Goal: Task Accomplishment & Management: Use online tool/utility

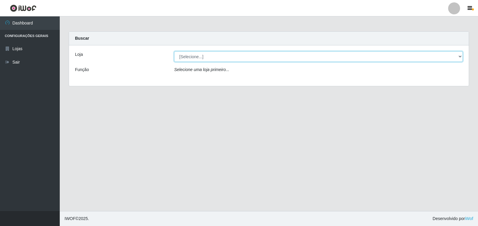
click at [246, 53] on select "[Selecione...] Extrabom - Loja 40 [GEOGRAPHIC_DATA]" at bounding box center [318, 56] width 289 height 10
select select "538"
click at [174, 51] on select "[Selecione...] Extrabom - Loja 40 [GEOGRAPHIC_DATA]" at bounding box center [318, 56] width 289 height 10
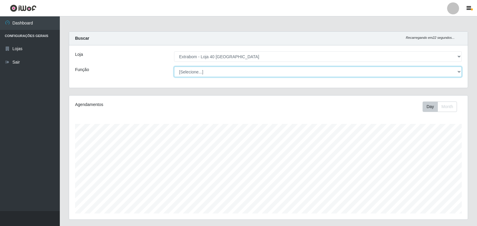
click at [375, 70] on select "[Selecione...] Repositor Repositor + Repositor ++" at bounding box center [318, 72] width 288 height 10
click at [272, 71] on select "[Selecione...] Repositor Repositor + Repositor ++" at bounding box center [318, 72] width 288 height 10
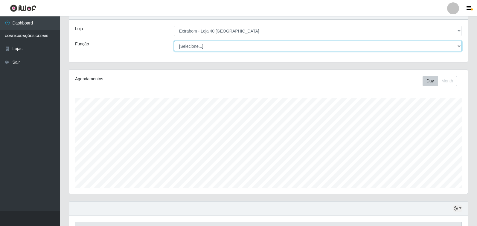
scroll to position [60, 0]
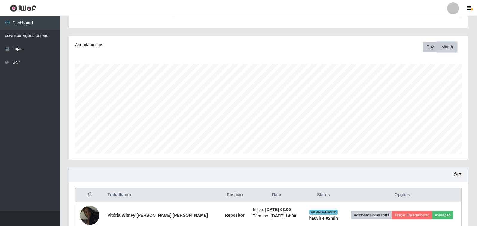
click at [444, 45] on button "Month" at bounding box center [446, 47] width 19 height 10
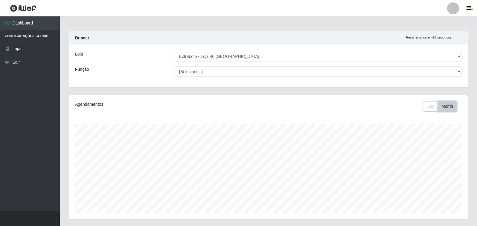
scroll to position [0, 0]
click at [424, 106] on button "Day" at bounding box center [429, 107] width 15 height 10
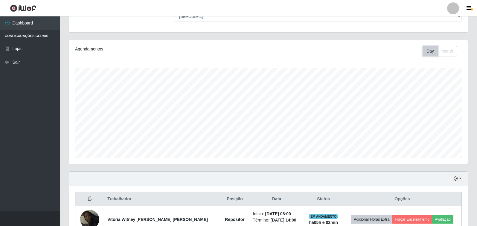
scroll to position [117, 0]
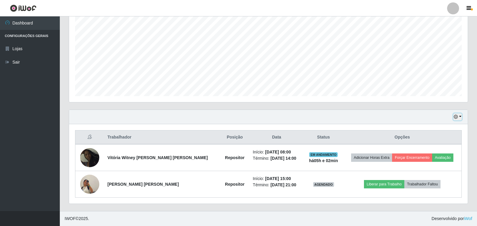
click at [458, 117] on button "button" at bounding box center [457, 117] width 8 height 7
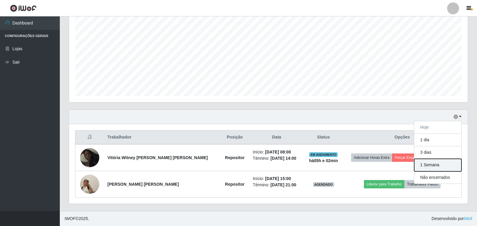
click at [442, 164] on button "1 Semana" at bounding box center [437, 165] width 47 height 13
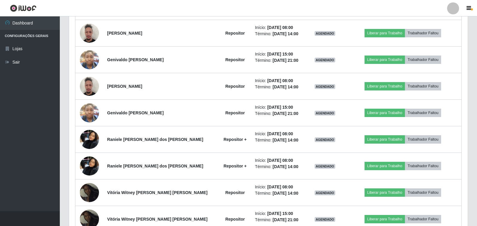
scroll to position [400, 0]
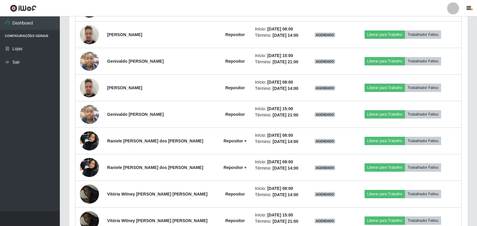
click at [463, 98] on div "Trabalhador Posição Data Status Opções Vitória Witney [PERSON_NAME] [PERSON_NAM…" at bounding box center [268, 68] width 399 height 452
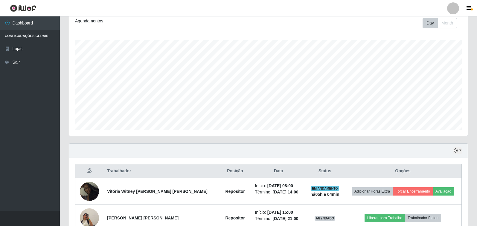
scroll to position [0, 0]
